Goal: Information Seeking & Learning: Learn about a topic

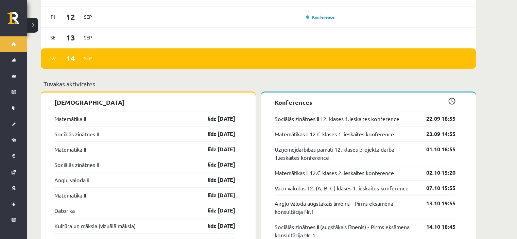
scroll to position [571, 0]
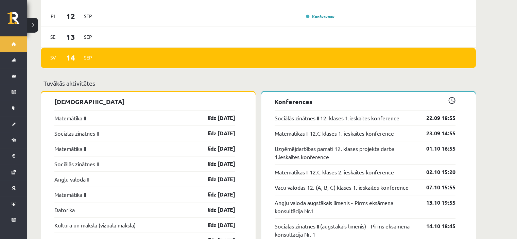
click at [341, 82] on p "Tuvākās aktivitātes" at bounding box center [257, 82] width 429 height 9
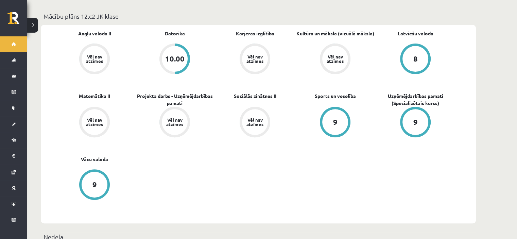
scroll to position [232, 0]
click at [33, 28] on button at bounding box center [32, 25] width 11 height 15
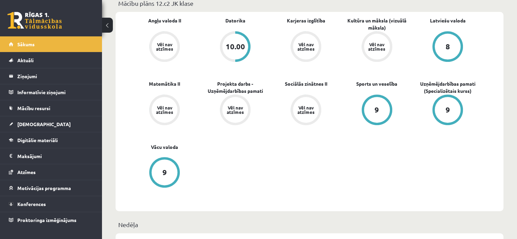
click at [33, 28] on link at bounding box center [34, 20] width 54 height 17
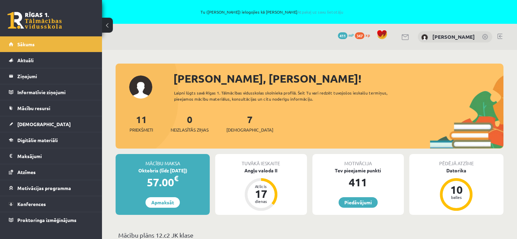
click at [121, 147] on div "11 Priekšmeti 0 Neizlasītās ziņas 7 Ieskaites" at bounding box center [309, 130] width 388 height 36
drag, startPoint x: 53, startPoint y: 136, endPoint x: 38, endPoint y: 140, distance: 16.1
click at [38, 140] on span "Digitālie materiāli" at bounding box center [37, 140] width 40 height 6
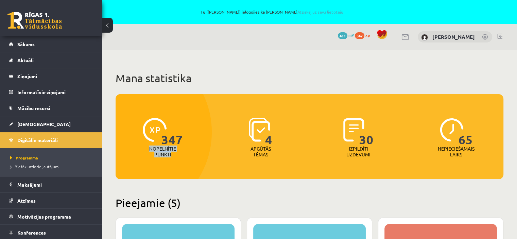
drag, startPoint x: 173, startPoint y: 155, endPoint x: 149, endPoint y: 147, distance: 24.3
click at [149, 147] on p "Nopelnītie punkti" at bounding box center [162, 152] width 27 height 12
click at [202, 103] on div at bounding box center [121, 132] width 181 height 178
drag, startPoint x: 248, startPoint y: 147, endPoint x: 270, endPoint y: 155, distance: 23.3
click at [270, 155] on p "Apgūtās tēmas" at bounding box center [260, 152] width 26 height 12
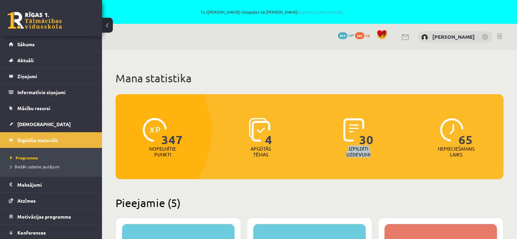
drag, startPoint x: 345, startPoint y: 148, endPoint x: 371, endPoint y: 155, distance: 26.6
click at [371, 155] on p "Izpildīti uzdevumi" at bounding box center [358, 152] width 26 height 12
drag, startPoint x: 436, startPoint y: 149, endPoint x: 470, endPoint y: 156, distance: 34.6
click at [470, 156] on div "65 Nepieciešamais laiks" at bounding box center [456, 137] width 94 height 47
